Goal: Transaction & Acquisition: Purchase product/service

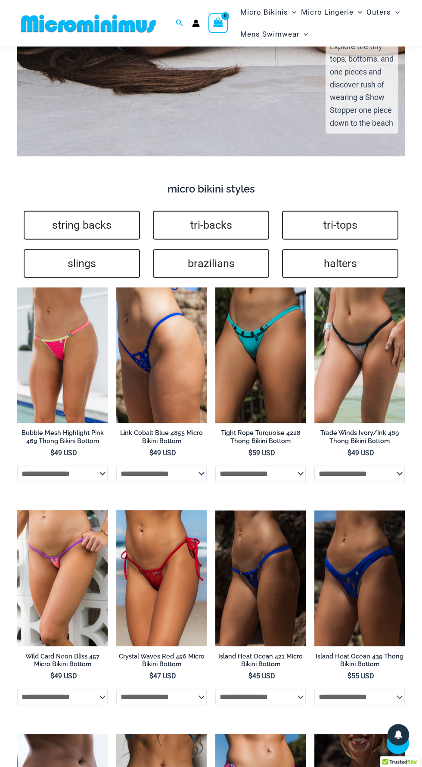
scroll to position [1581, 0]
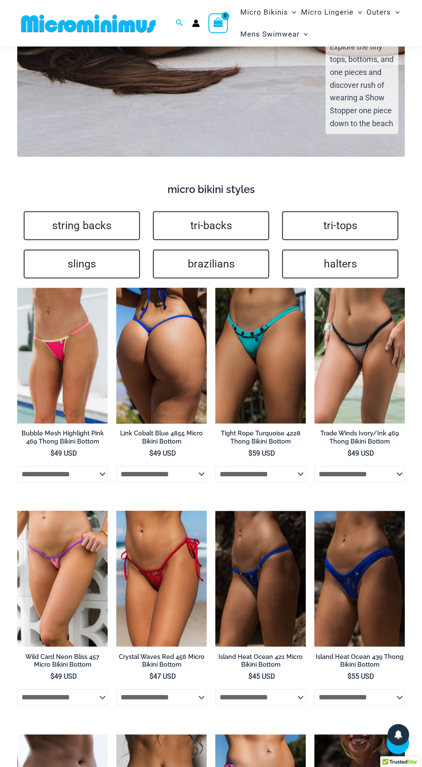
click at [176, 348] on img at bounding box center [161, 356] width 90 height 136
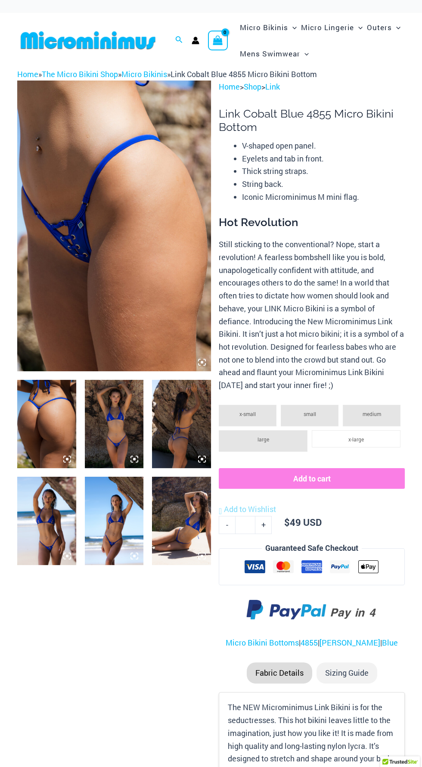
click at [122, 265] on img at bounding box center [114, 226] width 194 height 291
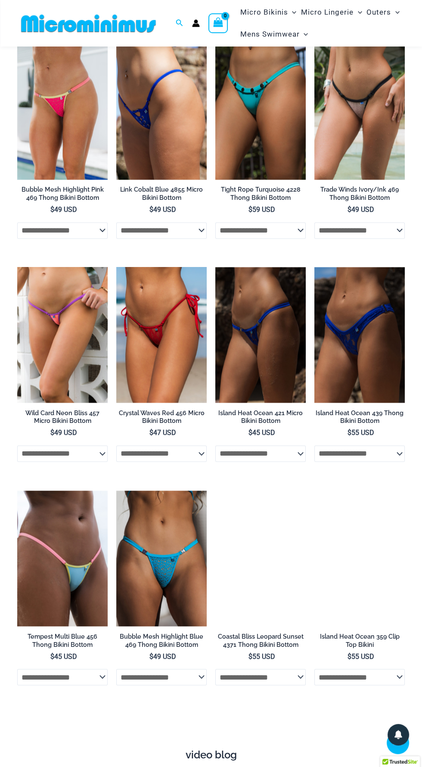
scroll to position [1819, 0]
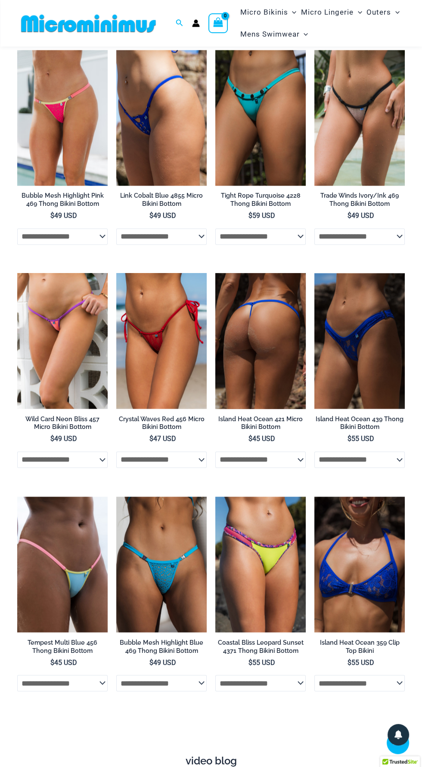
click at [274, 331] on img at bounding box center [260, 341] width 90 height 136
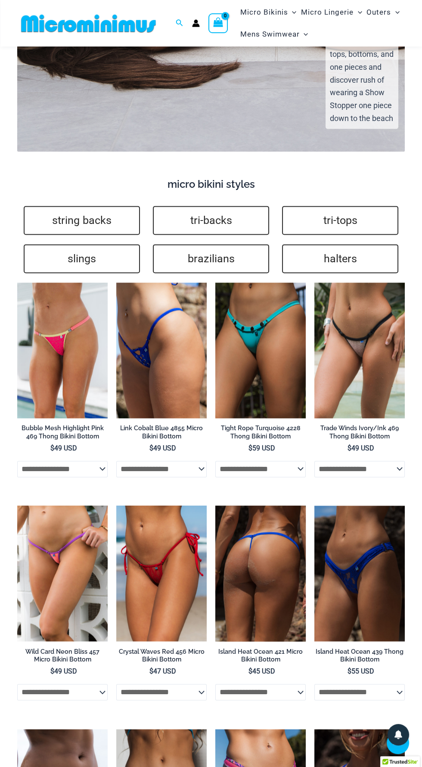
scroll to position [1559, 0]
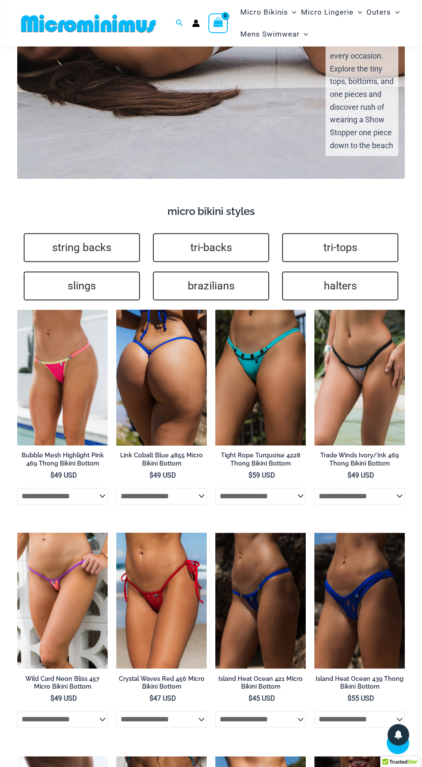
click at [165, 375] on img at bounding box center [161, 378] width 90 height 136
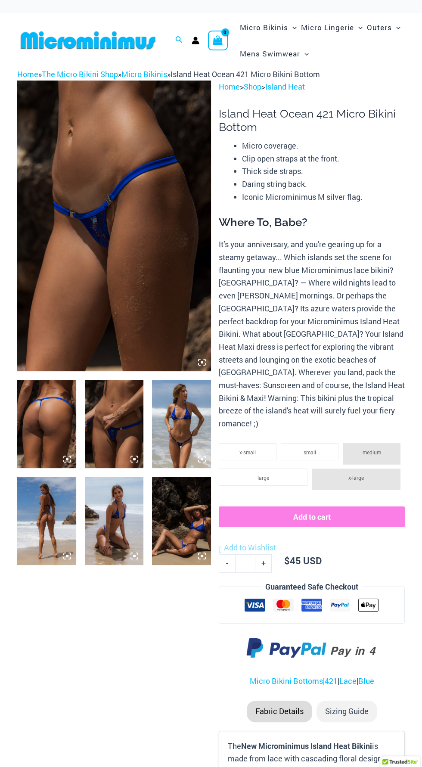
click at [185, 530] on img at bounding box center [181, 521] width 59 height 88
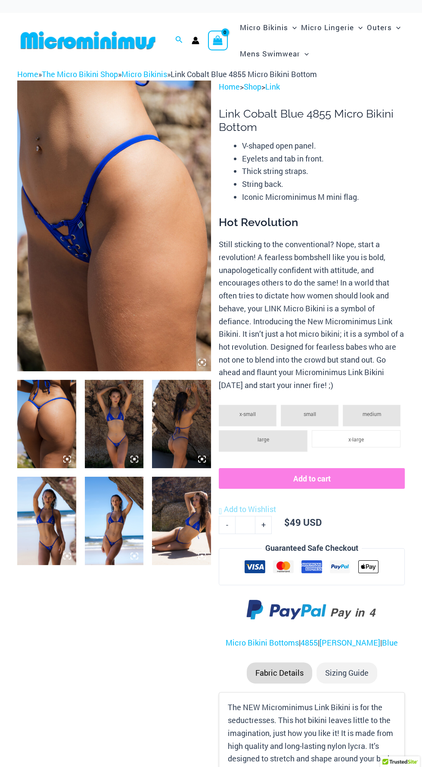
click at [128, 279] on img at bounding box center [114, 226] width 194 height 291
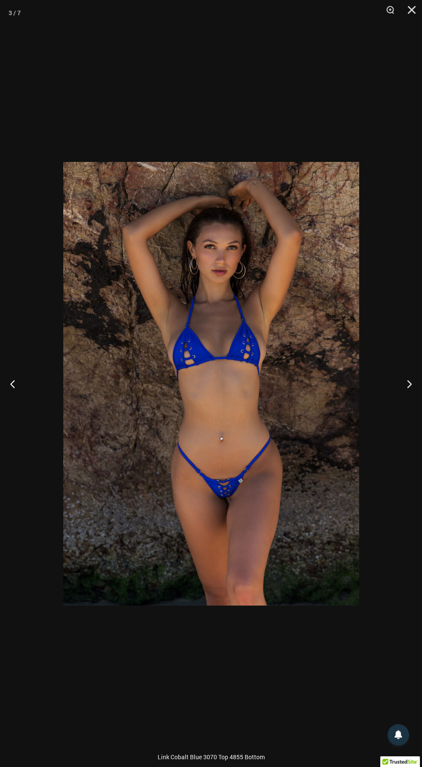
click at [249, 423] on img at bounding box center [211, 384] width 296 height 444
